Goal: Information Seeking & Learning: Compare options

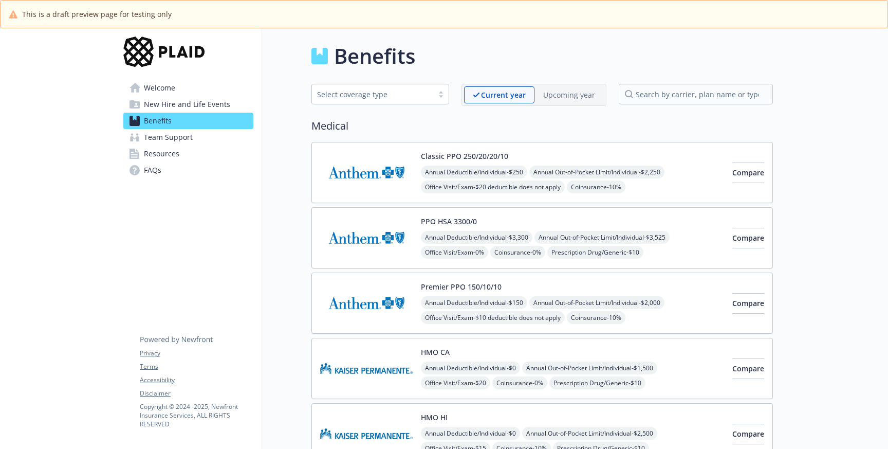
click at [174, 84] on span "Welcome" at bounding box center [159, 88] width 31 height 16
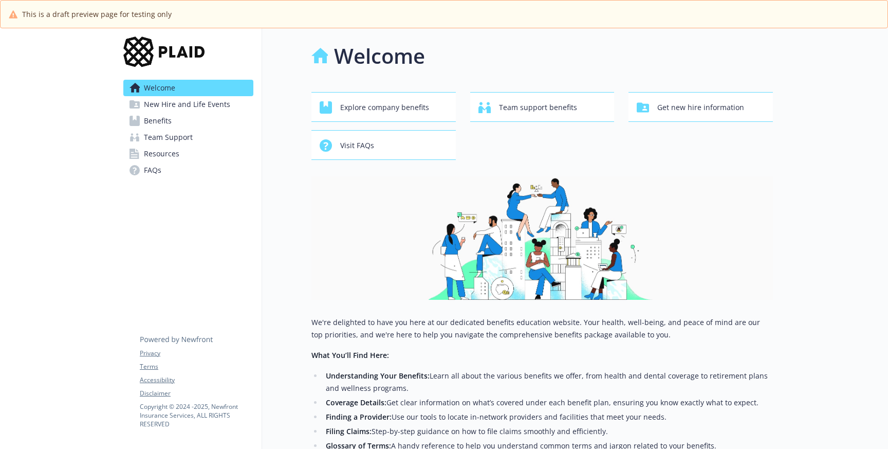
click at [178, 121] on link "Benefits" at bounding box center [188, 121] width 130 height 16
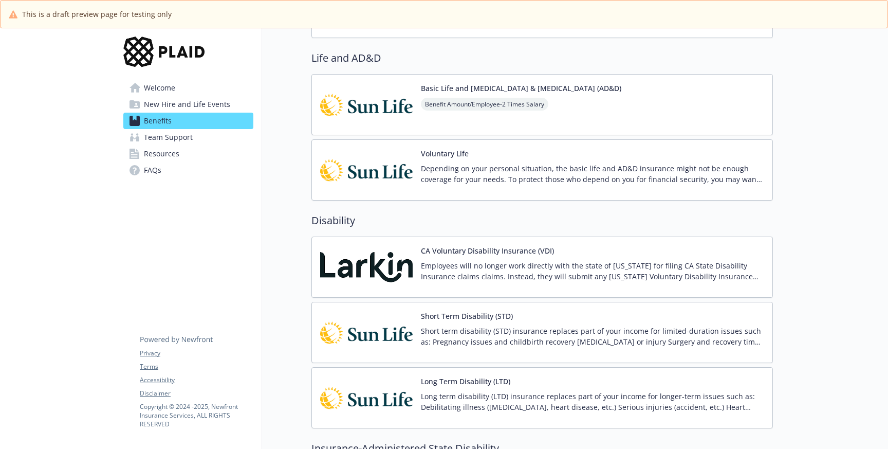
scroll to position [1479, 0]
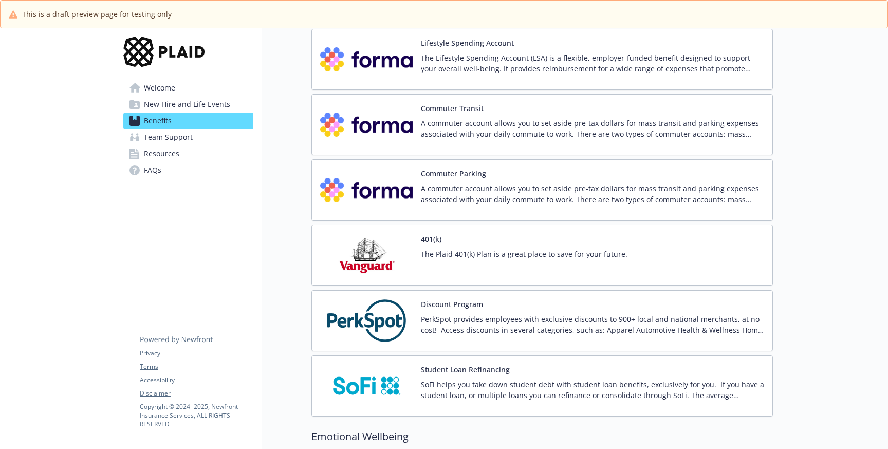
click at [525, 259] on div "The Plaid 401(k) Plan is a great place to save for your future." at bounding box center [524, 262] width 207 height 29
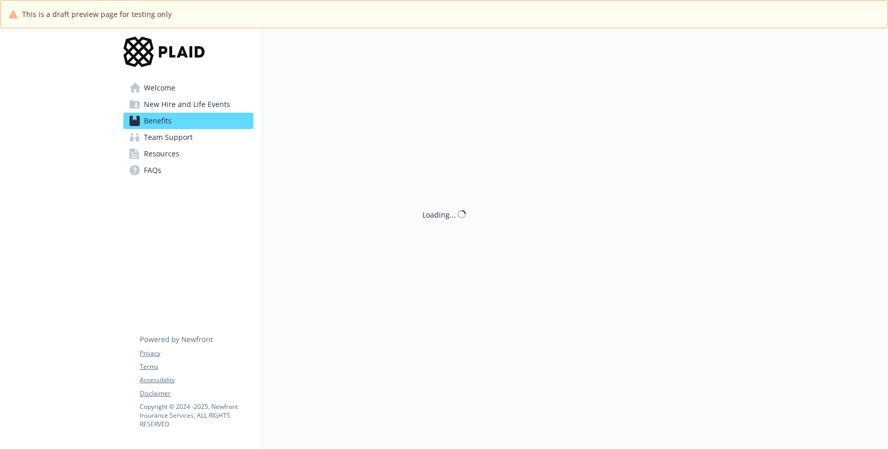
scroll to position [1479, 0]
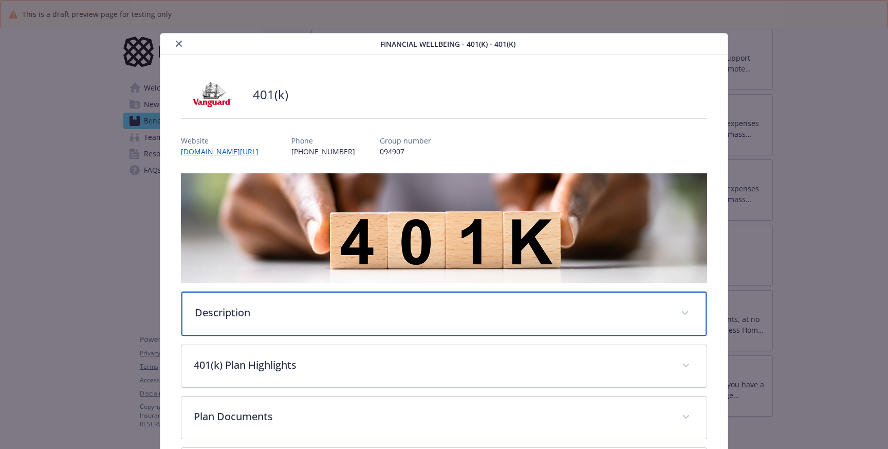
click at [392, 311] on p "Description" at bounding box center [432, 312] width 474 height 15
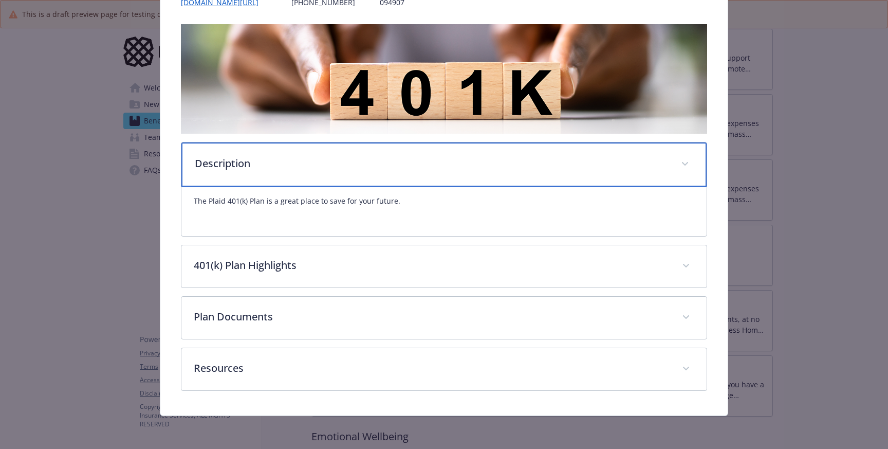
scroll to position [148, 0]
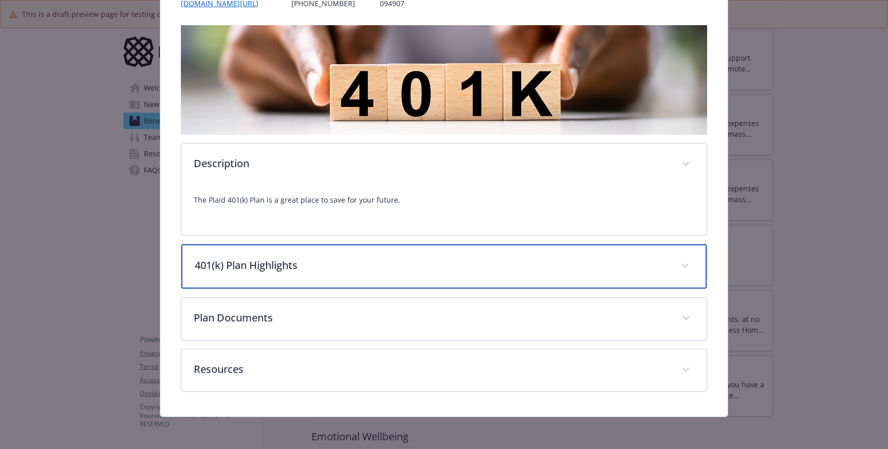
click at [443, 268] on p "401(k) Plan Highlights" at bounding box center [432, 264] width 474 height 15
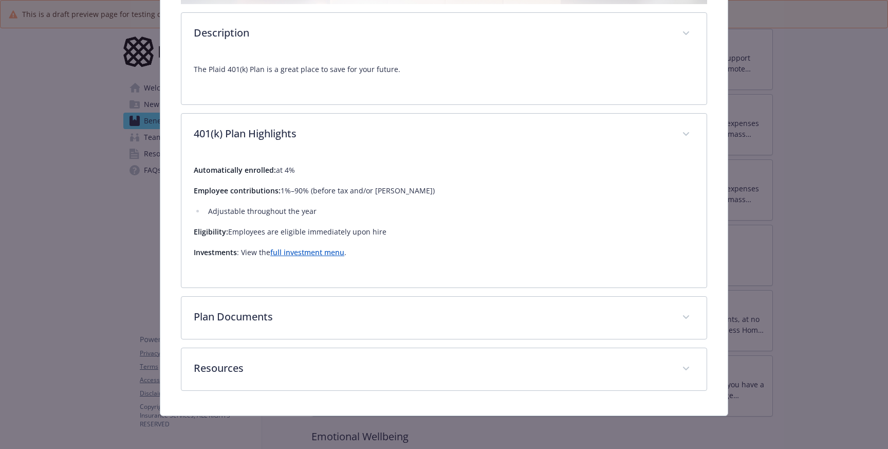
scroll to position [278, 0]
click at [336, 255] on link "full investment menu" at bounding box center [307, 252] width 74 height 10
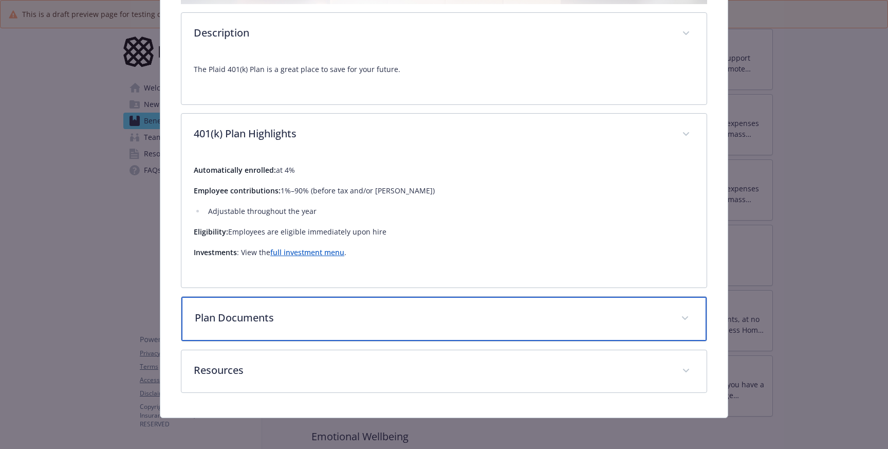
click at [271, 315] on p "Plan Documents" at bounding box center [432, 317] width 474 height 15
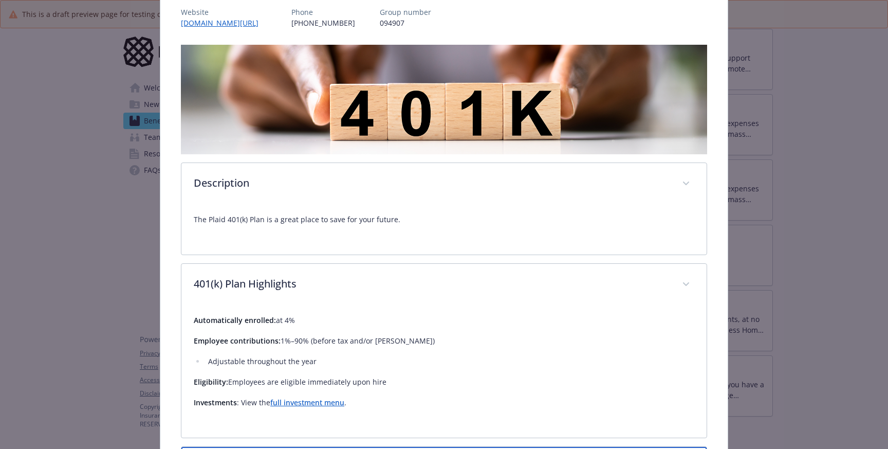
scroll to position [126, 0]
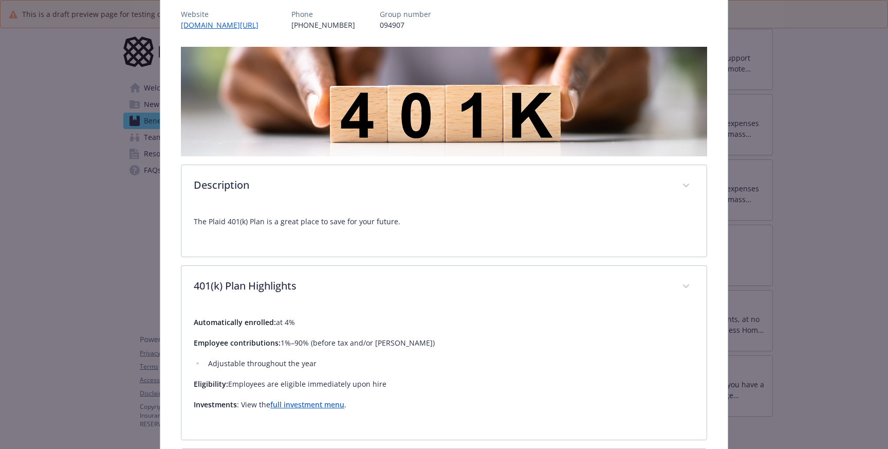
drag, startPoint x: 303, startPoint y: 328, endPoint x: 261, endPoint y: 322, distance: 42.0
click at [261, 322] on p "Automatically enrolled: at 4%" at bounding box center [444, 322] width 500 height 12
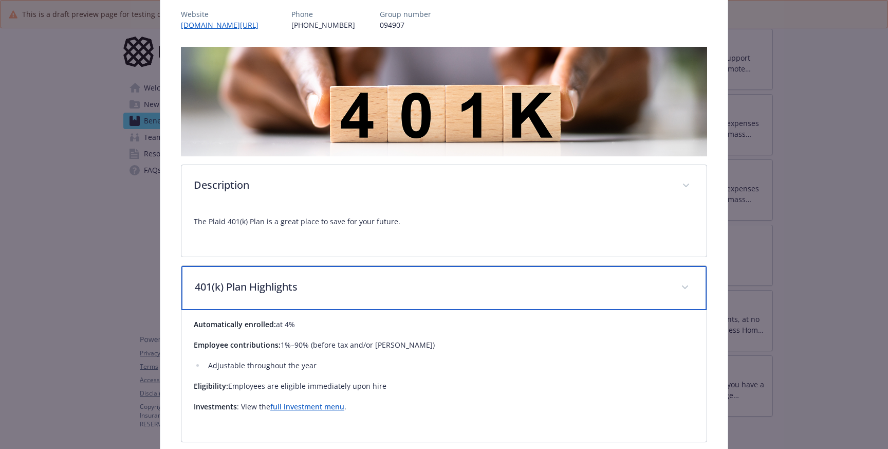
click at [376, 282] on p "401(k) Plan Highlights" at bounding box center [432, 286] width 474 height 15
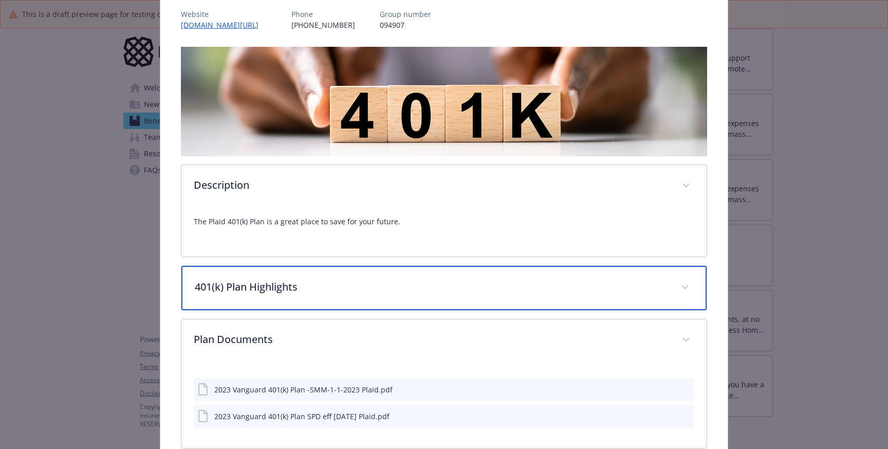
click at [378, 294] on p "401(k) Plan Highlights" at bounding box center [432, 286] width 474 height 15
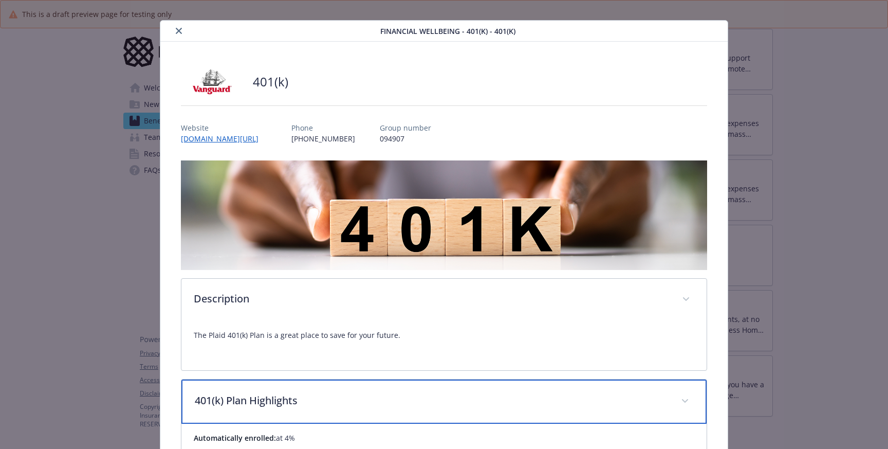
scroll to position [0, 0]
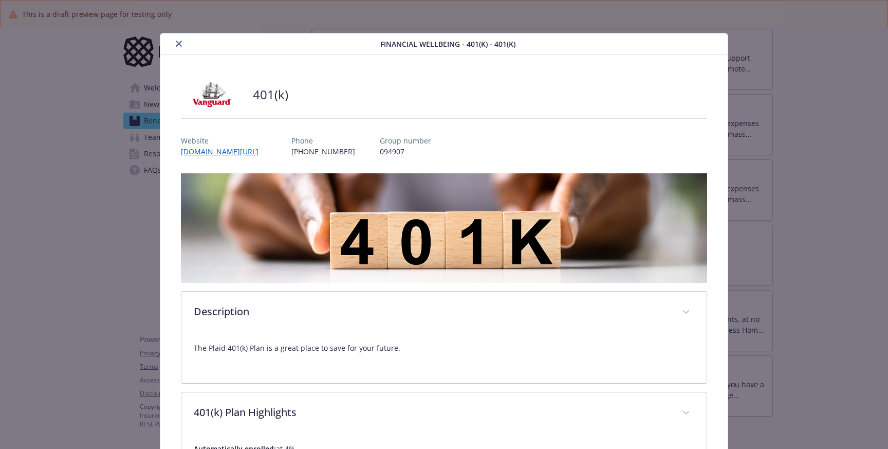
click at [180, 43] on icon "close" at bounding box center [179, 44] width 6 height 6
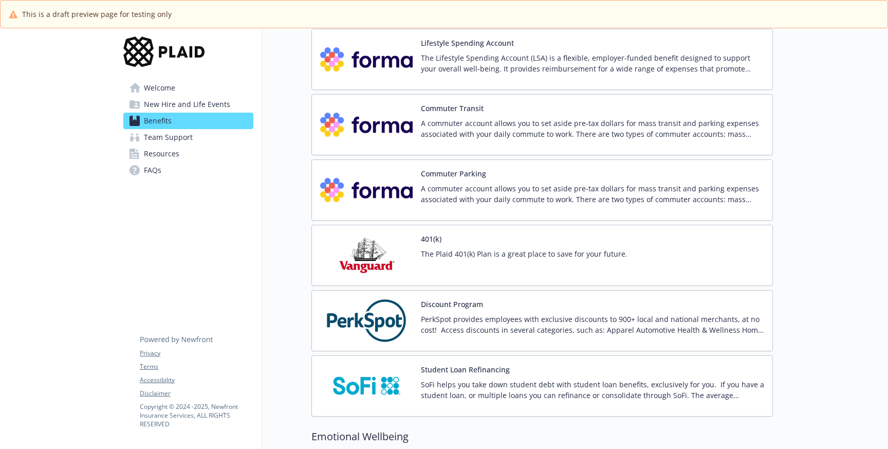
click at [450, 251] on p "The Plaid 401(k) Plan is a great place to save for your future." at bounding box center [524, 253] width 207 height 11
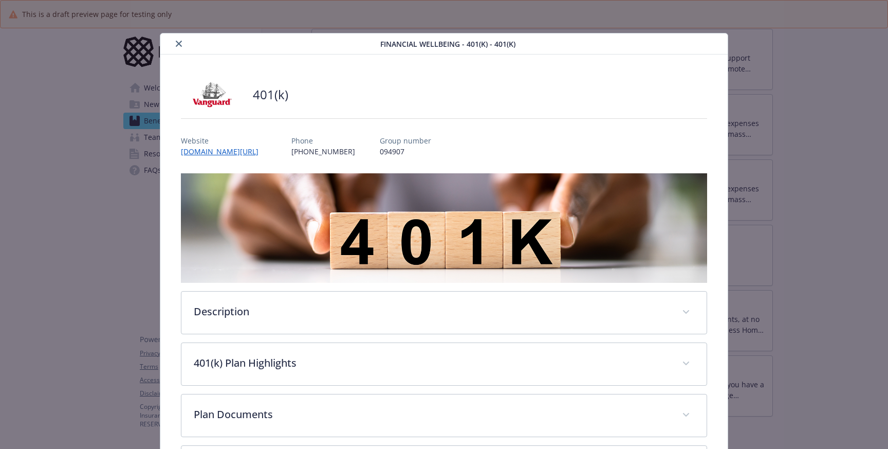
scroll to position [31, 0]
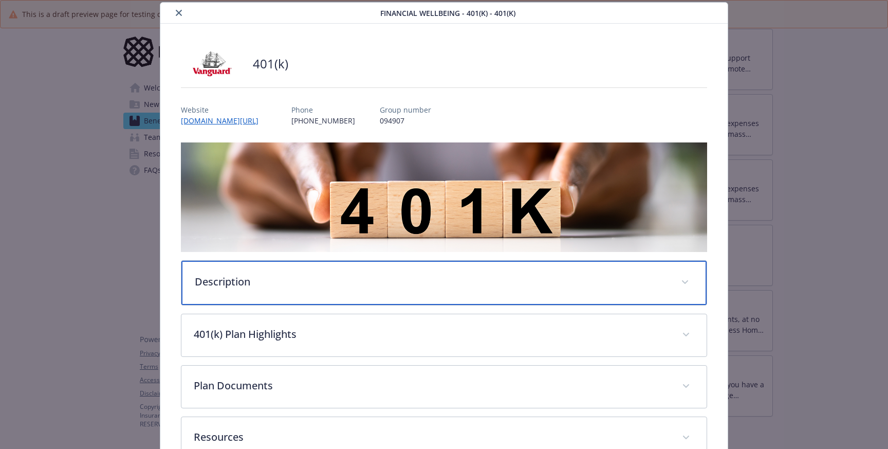
click at [344, 296] on div "Description" at bounding box center [443, 282] width 525 height 44
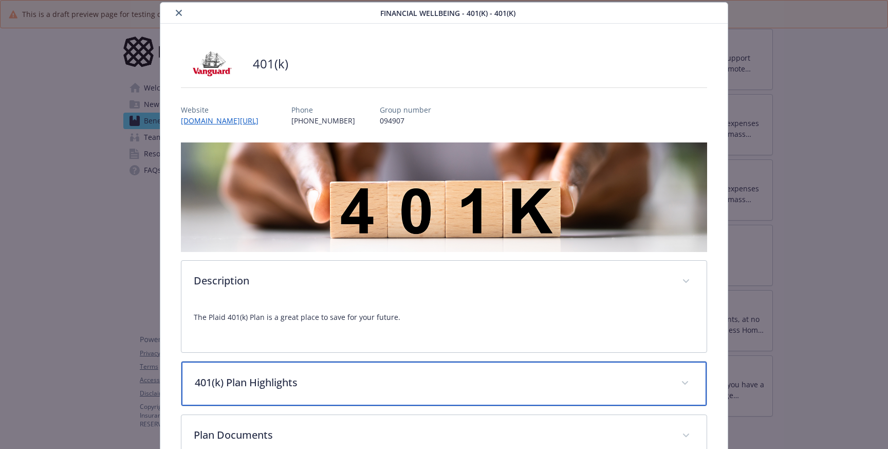
click at [369, 398] on div "401(k) Plan Highlights" at bounding box center [443, 383] width 525 height 44
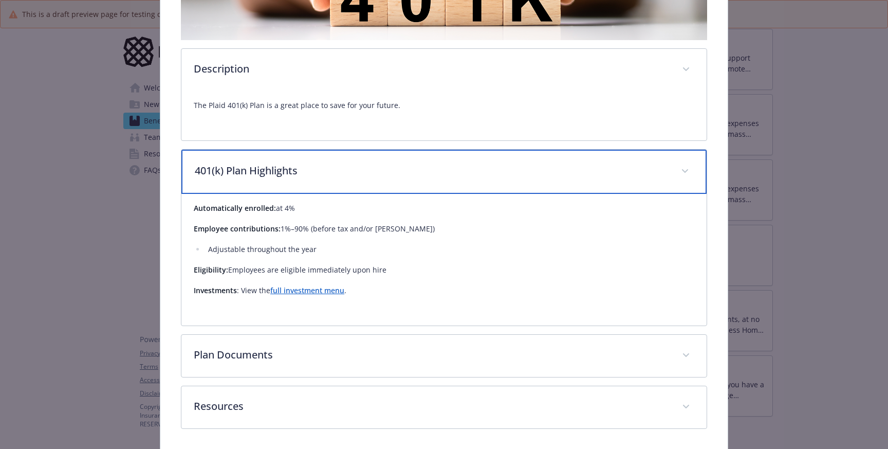
scroll to position [242, 0]
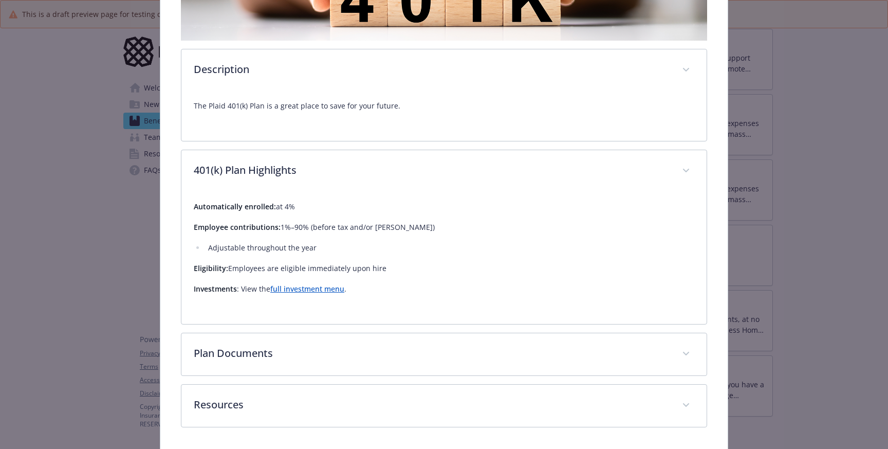
click at [333, 292] on link "full investment menu" at bounding box center [307, 289] width 74 height 10
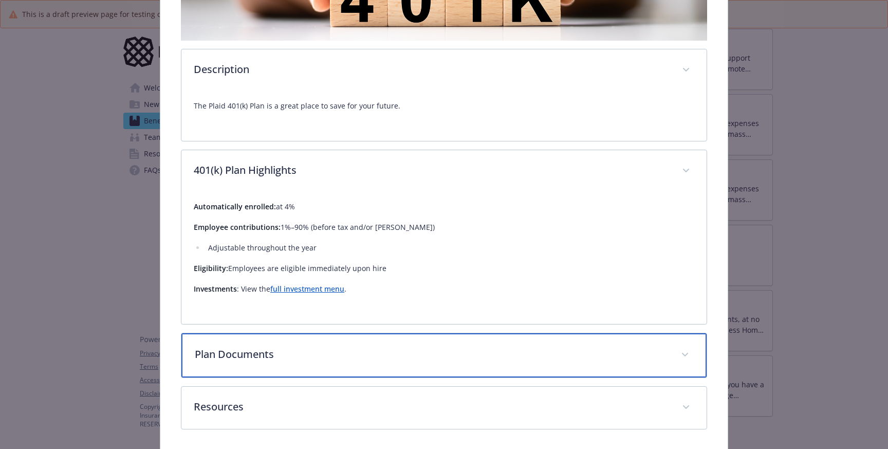
click at [435, 354] on p "Plan Documents" at bounding box center [432, 353] width 474 height 15
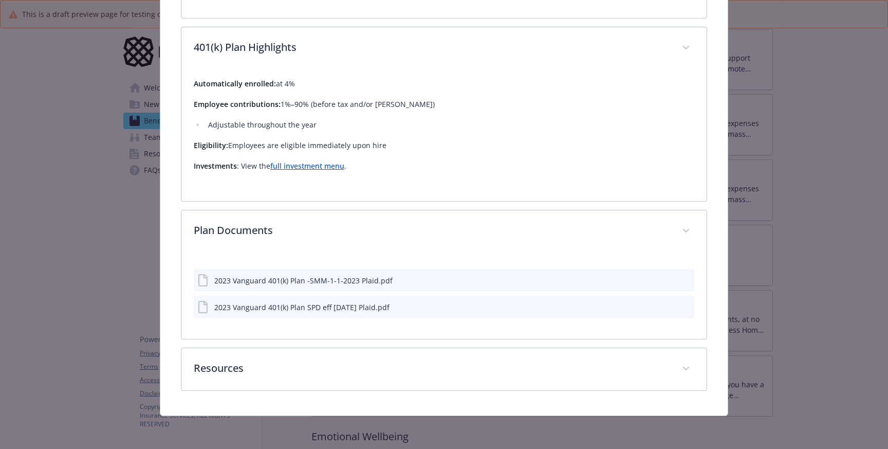
scroll to position [365, 0]
click at [686, 281] on icon "preview file" at bounding box center [684, 279] width 9 height 7
click at [685, 306] on icon "preview file" at bounding box center [684, 306] width 9 height 7
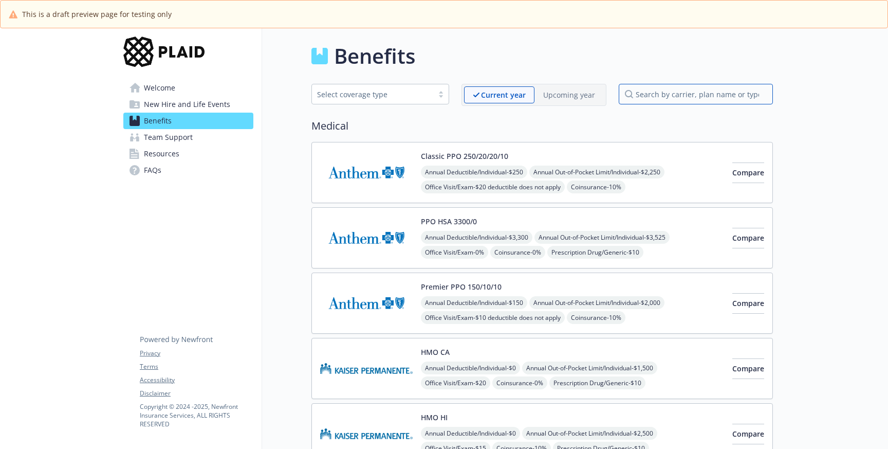
click at [636, 91] on input "search by carrier, plan name or type" at bounding box center [696, 94] width 154 height 21
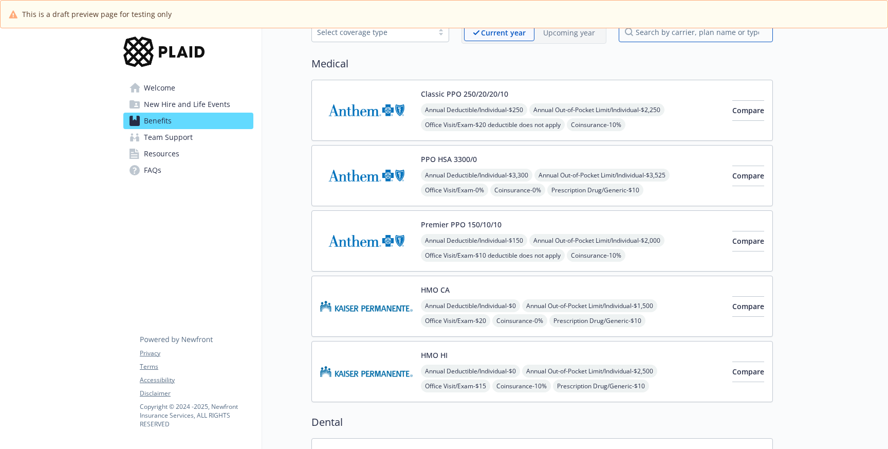
scroll to position [68, 0]
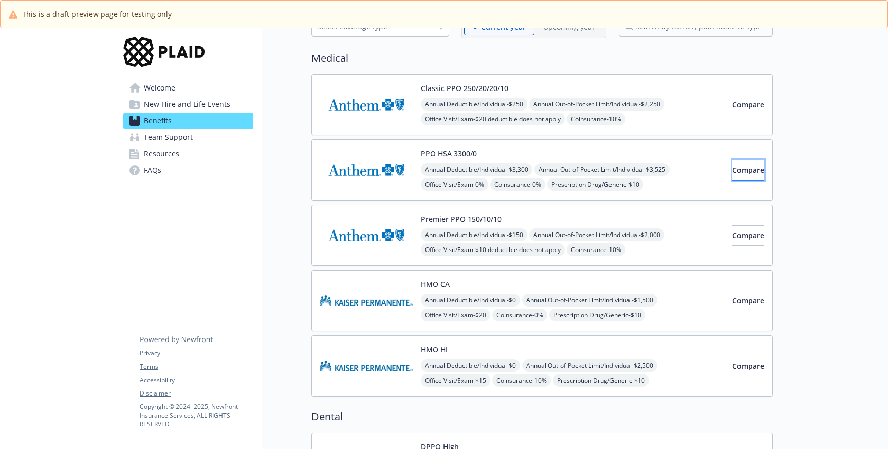
click at [742, 175] on button "Compare" at bounding box center [748, 170] width 32 height 21
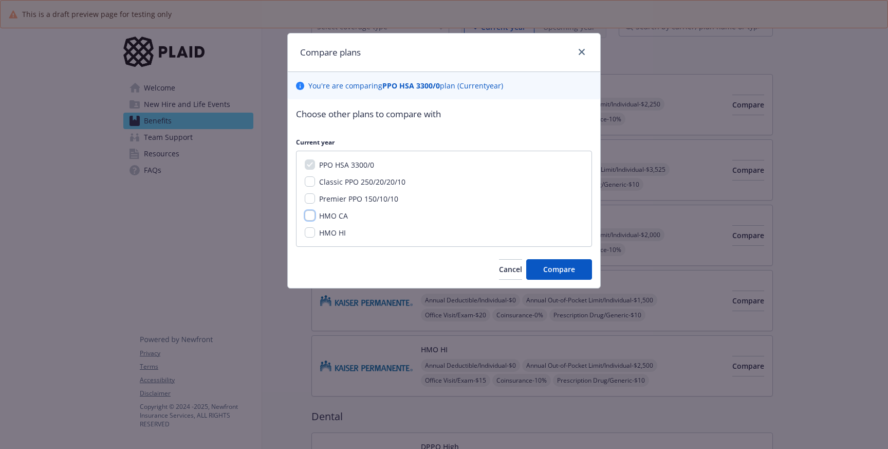
click at [308, 216] on input "HMO CA" at bounding box center [310, 215] width 10 height 10
click at [308, 217] on input "HMO CA" at bounding box center [310, 215] width 10 height 10
checkbox input "true"
click at [550, 270] on span "Compare" at bounding box center [559, 269] width 32 height 10
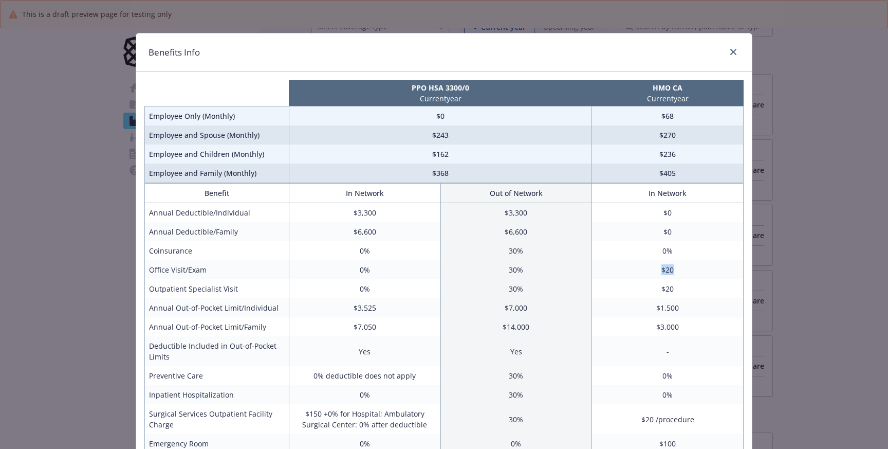
drag, startPoint x: 678, startPoint y: 273, endPoint x: 660, endPoint y: 273, distance: 18.0
click at [660, 273] on td "$20" at bounding box center [668, 269] width 152 height 19
drag, startPoint x: 697, startPoint y: 287, endPoint x: 646, endPoint y: 289, distance: 50.9
click at [646, 289] on td "$20" at bounding box center [668, 288] width 152 height 19
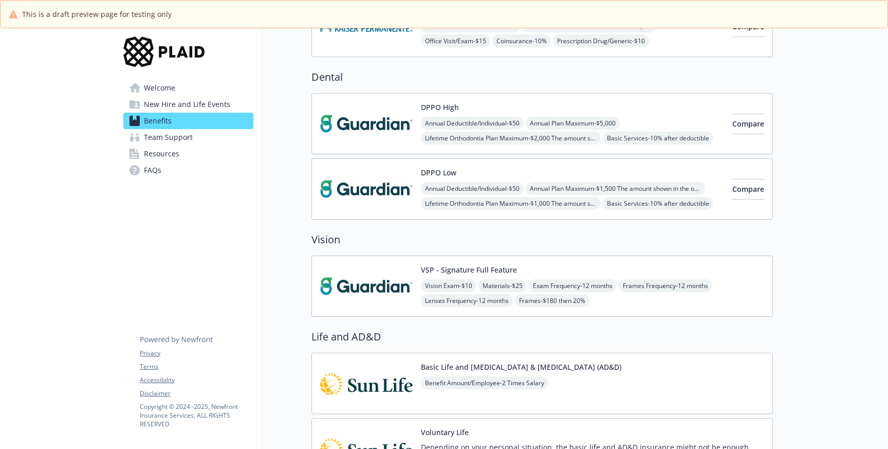
scroll to position [375, 0]
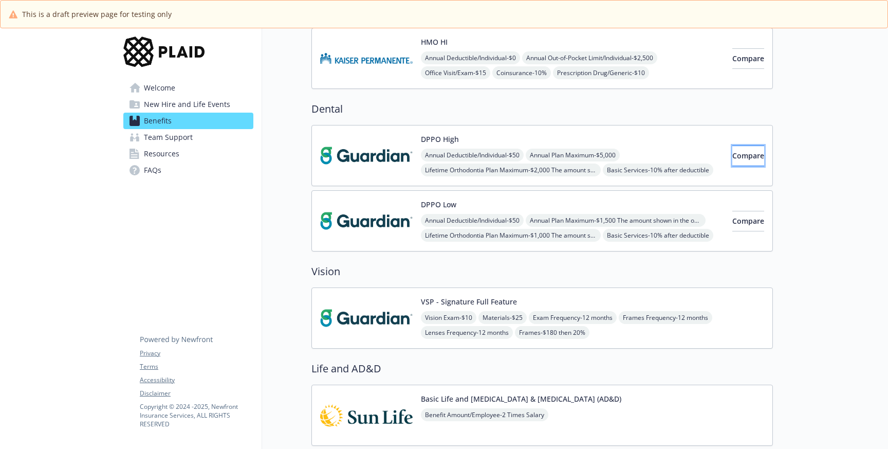
click at [732, 158] on span "Compare" at bounding box center [748, 156] width 32 height 10
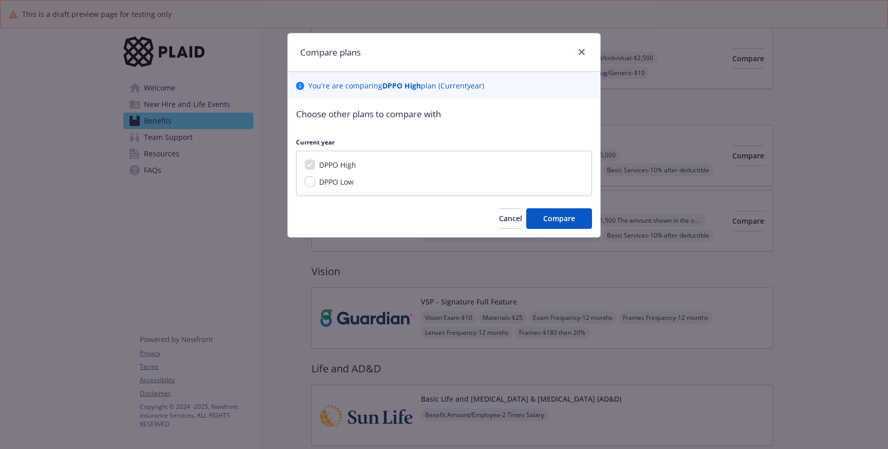
click at [333, 185] on span "DPPO Low" at bounding box center [336, 182] width 34 height 10
click at [315, 185] on input "DPPO Low" at bounding box center [310, 181] width 10 height 10
checkbox input "true"
click at [568, 218] on span "Compare" at bounding box center [559, 218] width 32 height 10
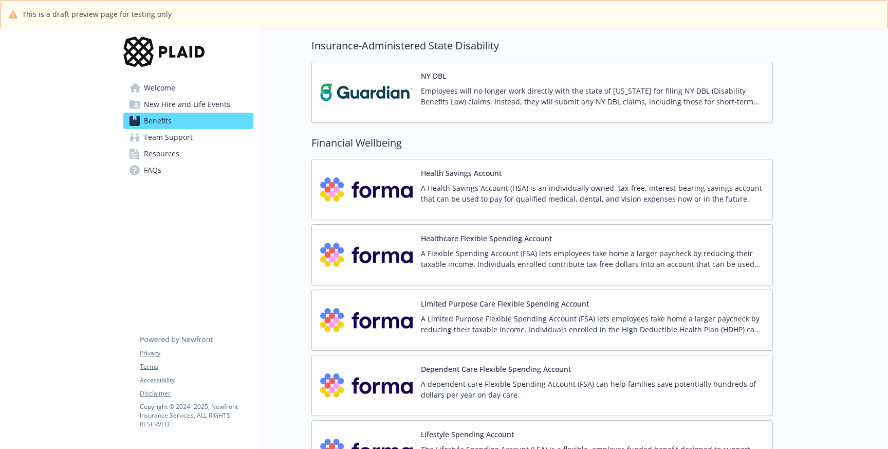
scroll to position [1092, 0]
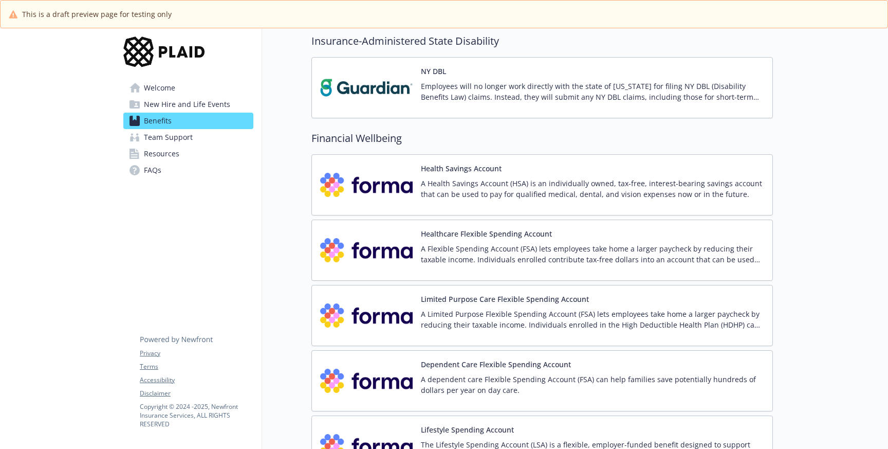
click at [625, 180] on p "A Health Savings Account (HSA) is an individually owned, tax-free, interest-bea…" at bounding box center [592, 189] width 343 height 22
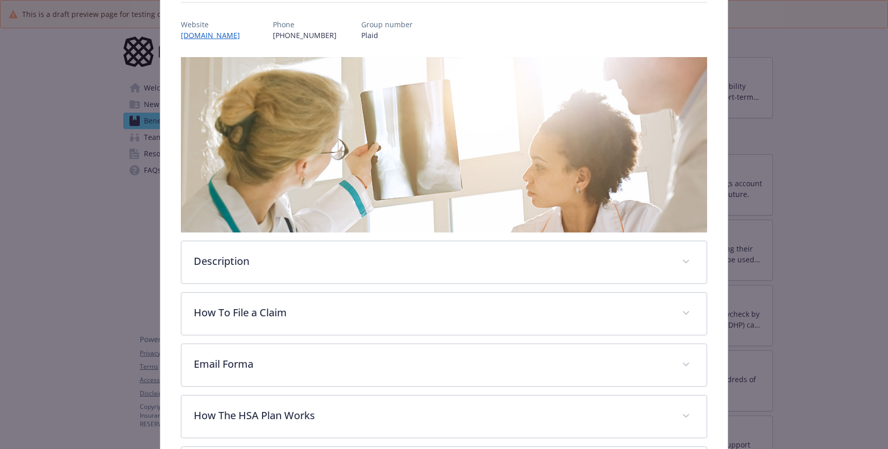
scroll to position [167, 0]
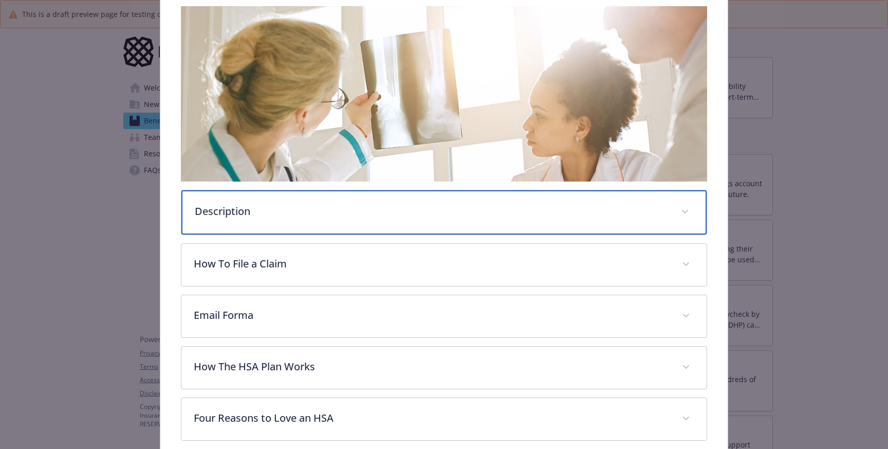
click at [482, 216] on p "Description" at bounding box center [432, 210] width 474 height 15
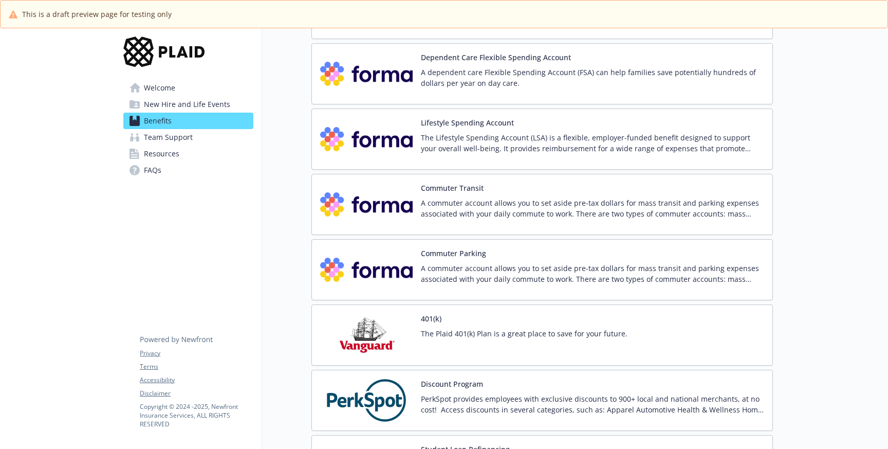
scroll to position [1457, 0]
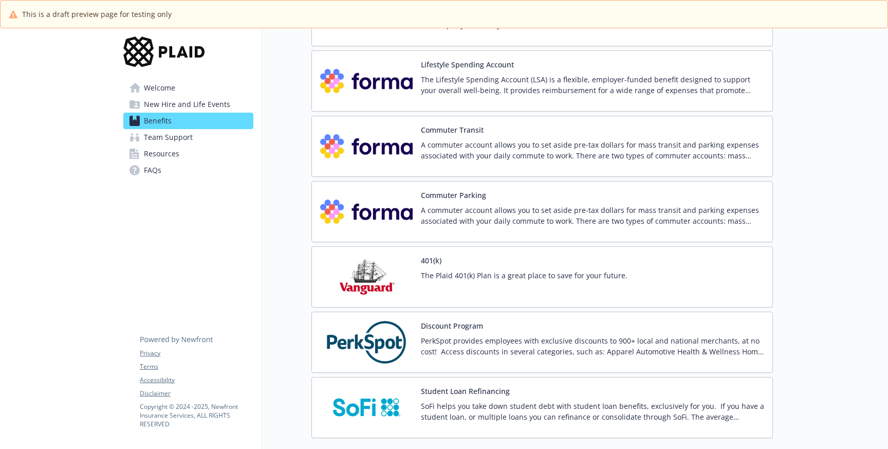
click at [528, 338] on p "PerkSpot provides employees with exclusive discounts to 900+ local and national…" at bounding box center [592, 346] width 343 height 22
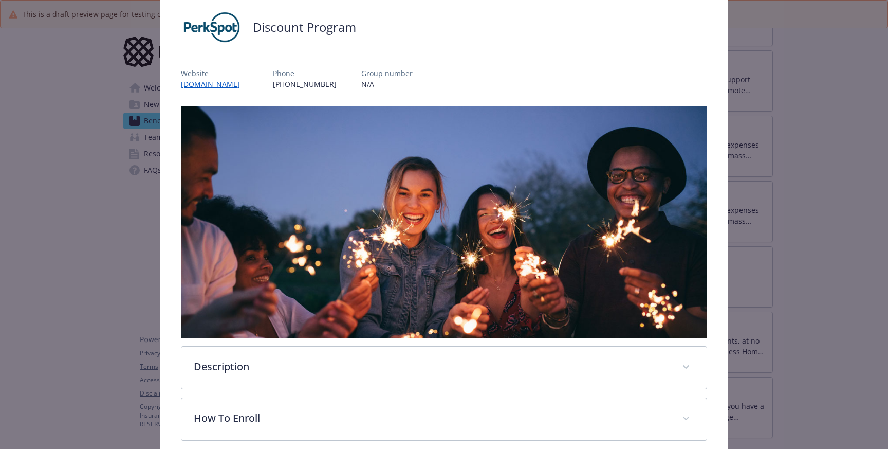
scroll to position [168, 0]
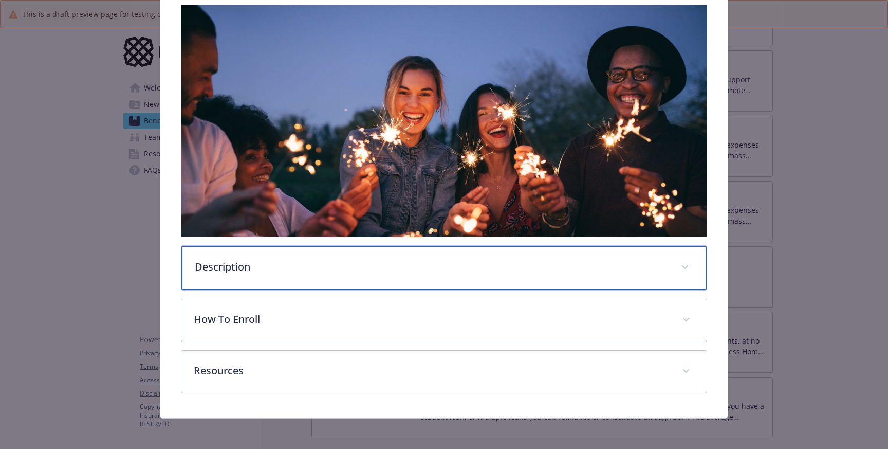
click at [320, 276] on div "Description" at bounding box center [443, 268] width 525 height 44
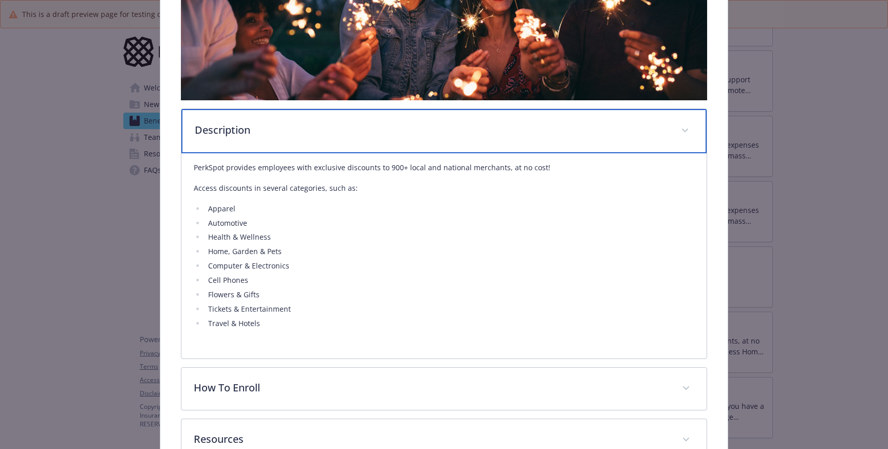
scroll to position [376, 0]
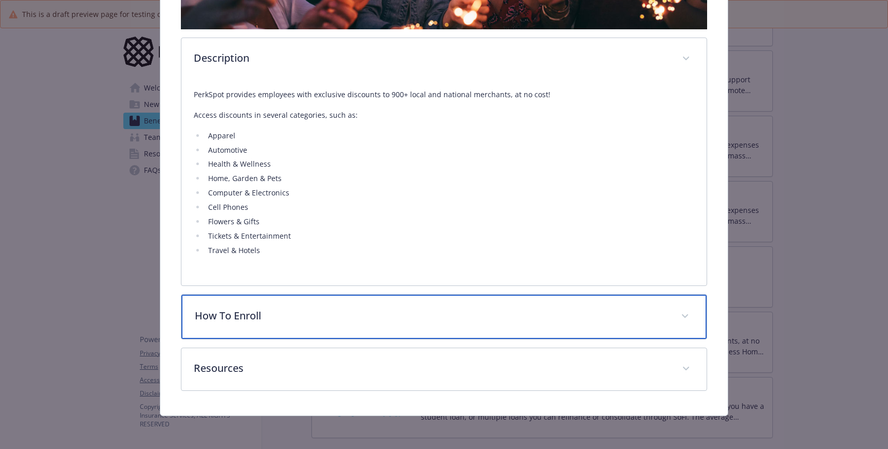
click at [327, 329] on div "How To Enroll" at bounding box center [443, 316] width 525 height 44
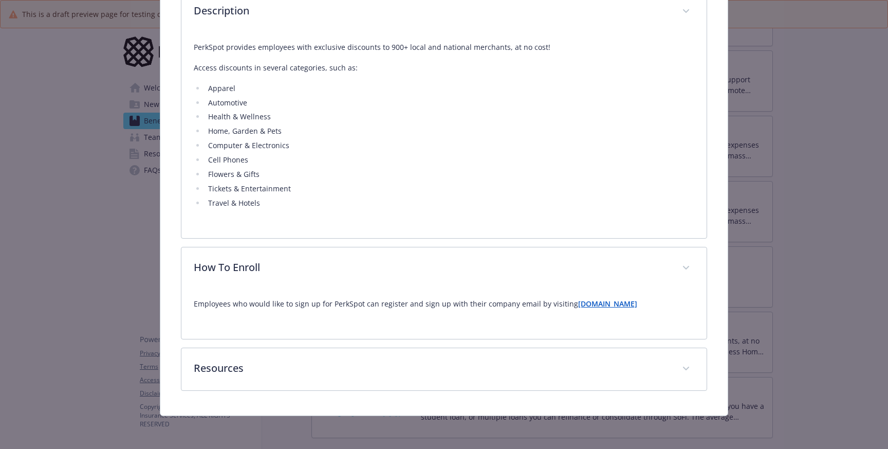
scroll to position [423, 0]
click at [607, 306] on strong "[DOMAIN_NAME]" at bounding box center [607, 304] width 59 height 10
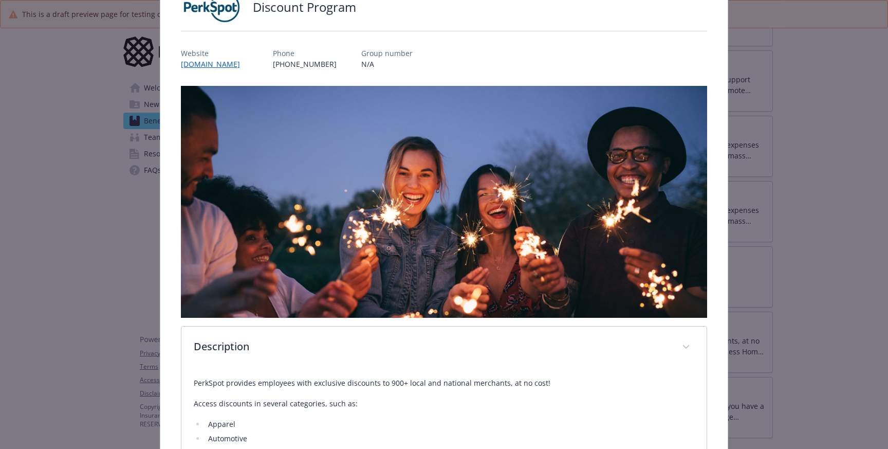
scroll to position [65, 0]
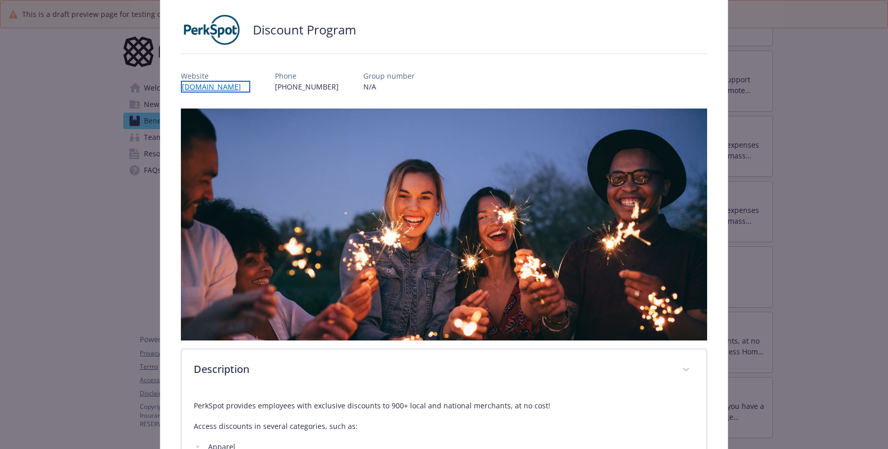
click at [250, 85] on link "[DOMAIN_NAME]" at bounding box center [215, 87] width 69 height 12
